Goal: Task Accomplishment & Management: Use online tool/utility

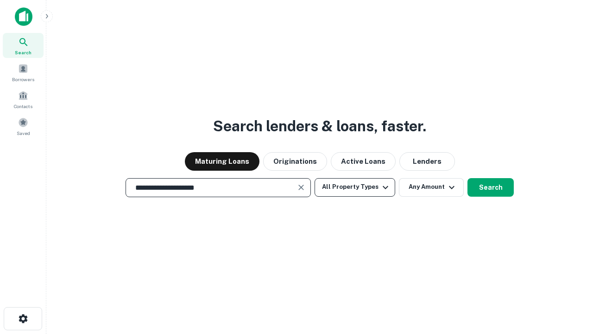
type input "**********"
click at [355, 187] on button "All Property Types" at bounding box center [355, 187] width 81 height 19
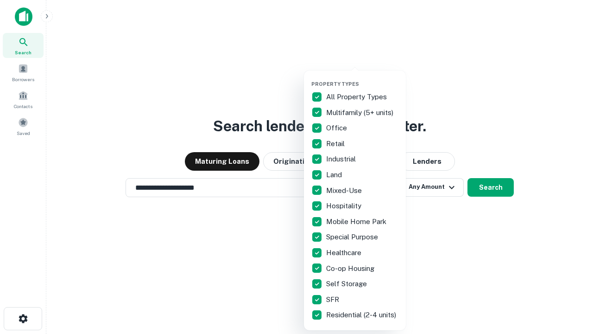
click at [362, 78] on button "button" at bounding box center [362, 78] width 102 height 0
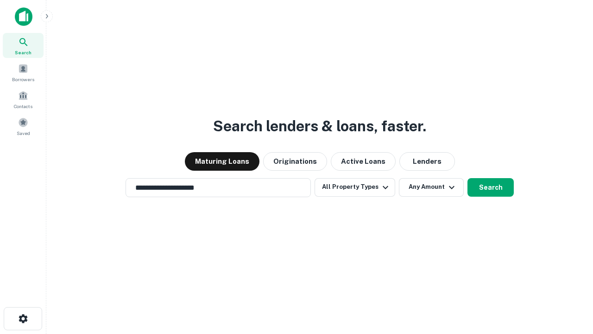
scroll to position [14, 0]
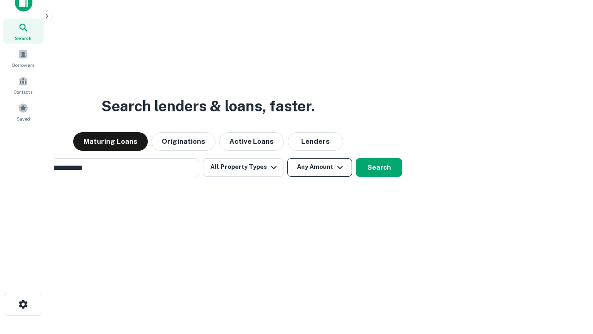
click at [287, 158] on button "Any Amount" at bounding box center [319, 167] width 65 height 19
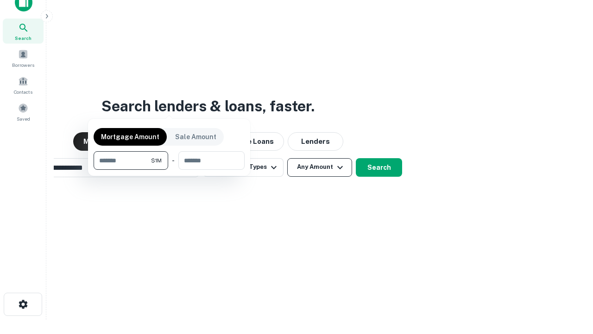
scroll to position [15, 0]
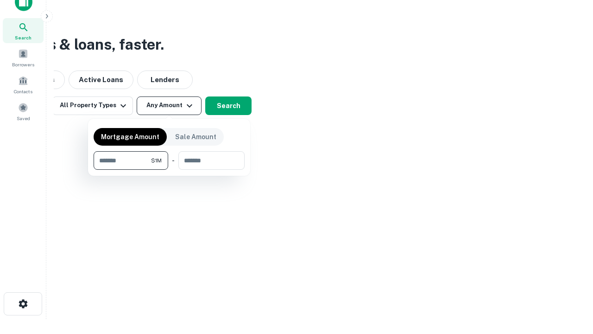
type input "*******"
click at [169, 170] on button "button" at bounding box center [169, 170] width 151 height 0
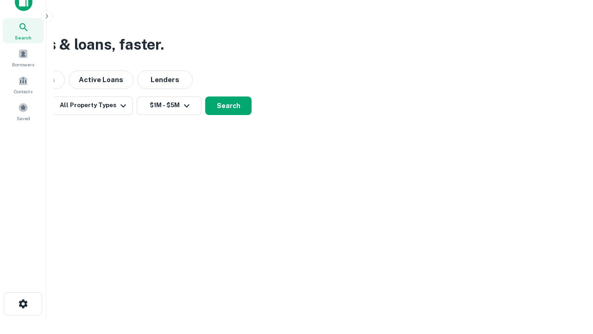
scroll to position [6, 171]
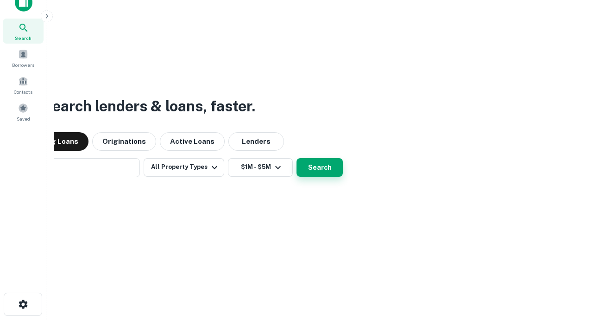
click at [296, 158] on button "Search" at bounding box center [319, 167] width 46 height 19
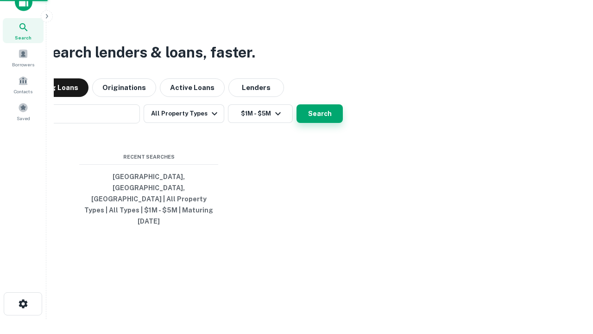
scroll to position [25, 262]
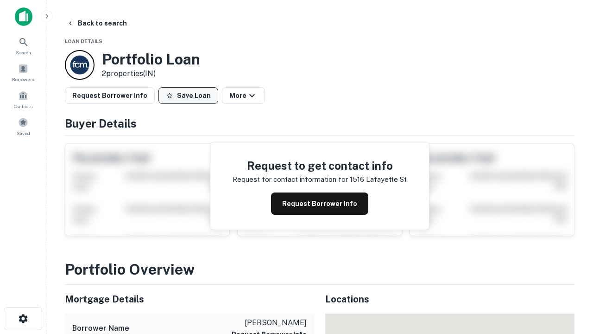
click at [188, 95] on button "Save Loan" at bounding box center [188, 95] width 60 height 17
